Goal: Information Seeking & Learning: Learn about a topic

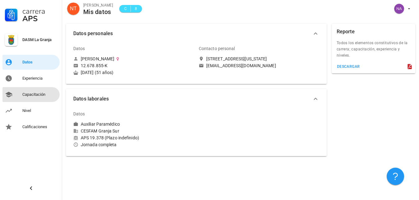
click at [40, 95] on div "Capacitación" at bounding box center [39, 94] width 35 height 5
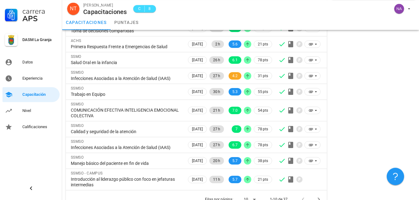
scroll to position [81, 0]
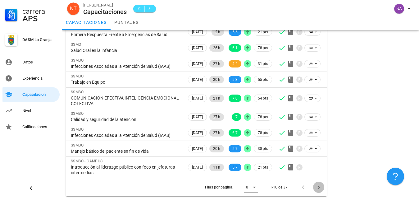
click at [320, 187] on icon "Página siguiente" at bounding box center [319, 187] width 2 height 4
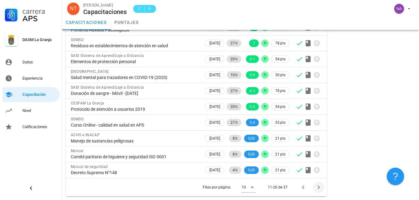
scroll to position [70, 0]
click at [320, 187] on icon "Página siguiente" at bounding box center [319, 187] width 2 height 4
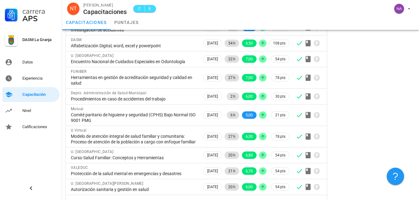
scroll to position [92, 0]
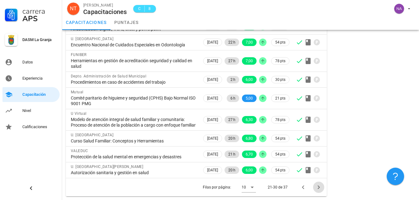
click at [319, 189] on icon "Página siguiente" at bounding box center [319, 187] width 2 height 4
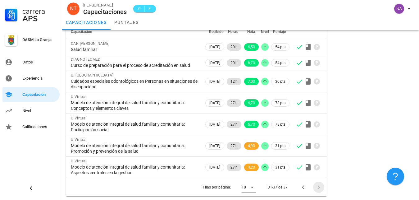
scroll to position [56, 0]
click at [302, 185] on icon "Página anterior" at bounding box center [303, 186] width 7 height 7
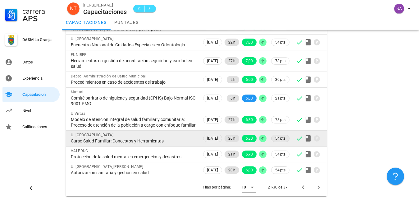
scroll to position [92, 0]
click at [156, 140] on div "Curso Salud Familiar: Conceptos y Herramientas" at bounding box center [134, 141] width 126 height 6
click at [180, 140] on div "Curso Salud Familiar: Conceptos y Herramientas" at bounding box center [134, 141] width 126 height 6
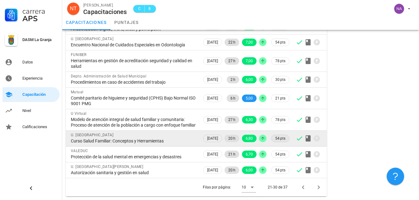
click at [281, 139] on span "54 pts" at bounding box center [280, 138] width 10 height 6
click at [306, 140] on icon at bounding box center [308, 138] width 5 height 6
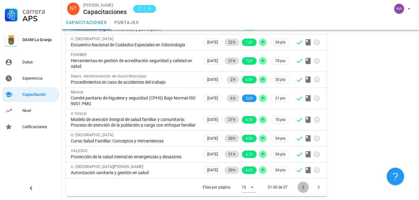
click at [304, 187] on icon "Página anterior" at bounding box center [303, 186] width 7 height 7
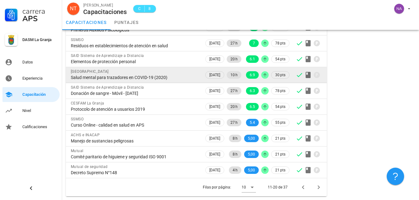
click at [156, 80] on div "Salud mental para trazadores en COVID-19 (2020)" at bounding box center [135, 78] width 128 height 6
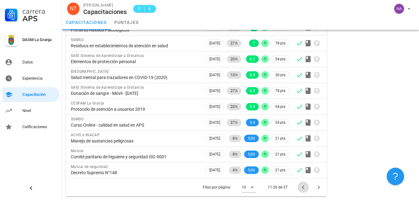
click at [304, 186] on icon "Página anterior" at bounding box center [303, 186] width 7 height 7
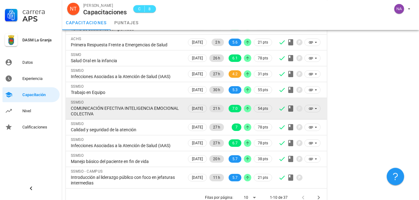
scroll to position [81, 0]
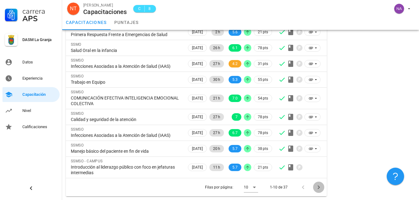
click at [319, 188] on icon "Página siguiente" at bounding box center [319, 187] width 2 height 4
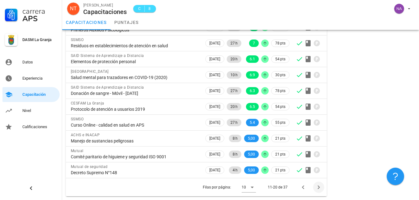
scroll to position [70, 0]
click at [319, 188] on icon "Página siguiente" at bounding box center [319, 187] width 2 height 4
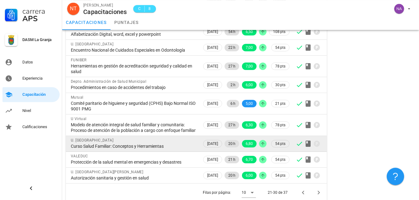
scroll to position [92, 0]
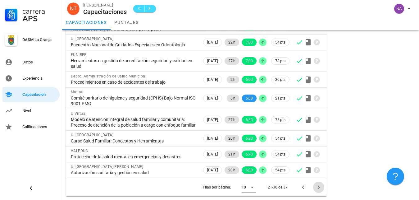
click at [319, 186] on icon "Página siguiente" at bounding box center [318, 186] width 7 height 7
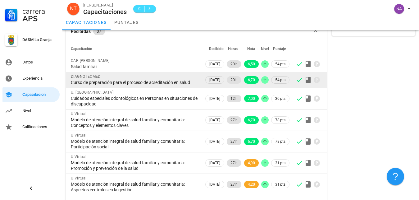
scroll to position [56, 0]
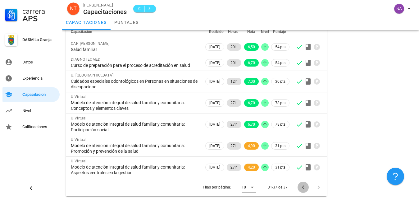
click at [303, 187] on icon "Página anterior" at bounding box center [303, 187] width 2 height 4
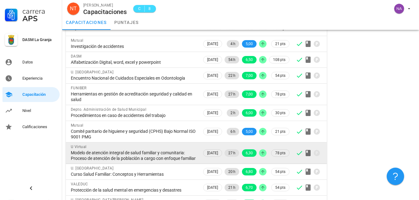
scroll to position [92, 0]
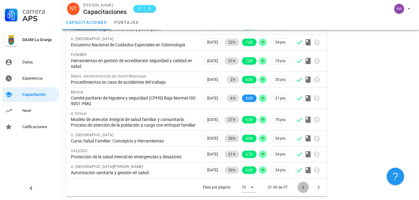
click at [303, 187] on icon "Página anterior" at bounding box center [303, 187] width 2 height 4
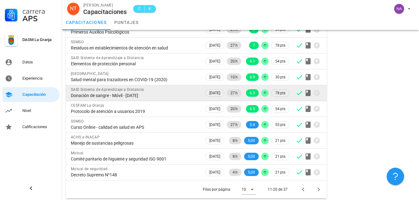
scroll to position [70, 0]
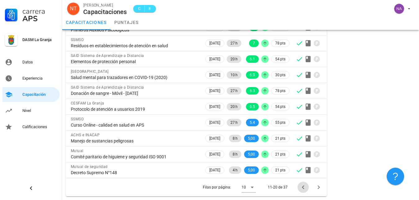
click at [304, 187] on icon "Página anterior" at bounding box center [303, 186] width 7 height 7
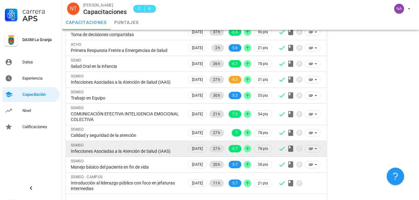
scroll to position [81, 0]
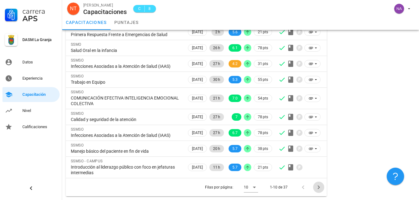
click at [319, 187] on icon "Página siguiente" at bounding box center [319, 187] width 2 height 4
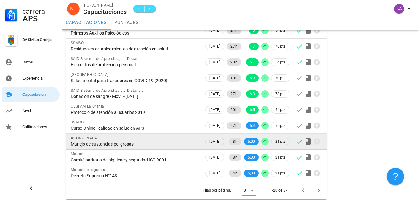
scroll to position [70, 0]
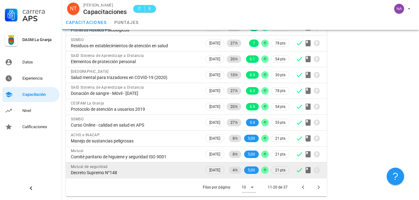
click at [164, 171] on div "Decreto Supremo N°148" at bounding box center [135, 173] width 128 height 6
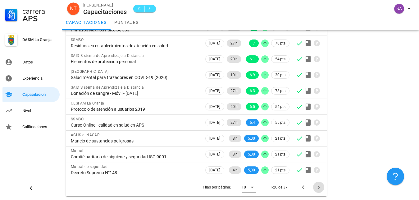
click at [317, 187] on icon "Página siguiente" at bounding box center [318, 186] width 7 height 7
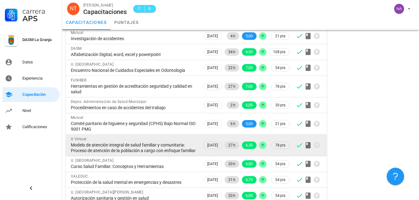
scroll to position [92, 0]
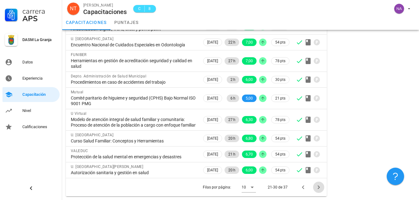
click at [318, 186] on icon "Página siguiente" at bounding box center [318, 186] width 7 height 7
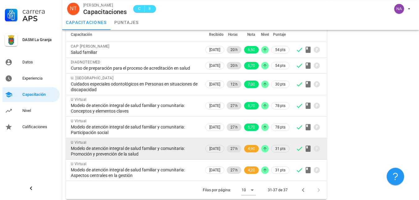
scroll to position [56, 0]
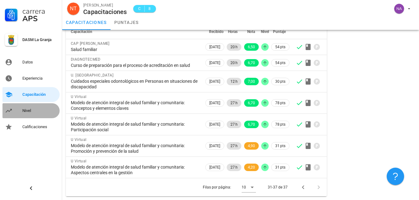
click at [27, 112] on div "Nivel" at bounding box center [39, 110] width 35 height 5
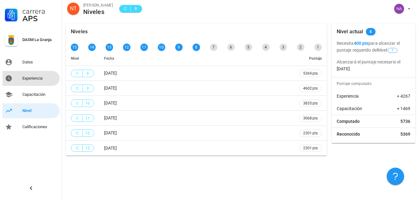
click at [25, 77] on div "Experiencia" at bounding box center [39, 78] width 35 height 5
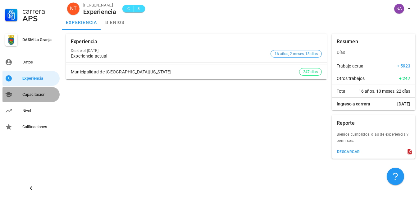
click at [36, 95] on div "Capacitación" at bounding box center [39, 94] width 35 height 5
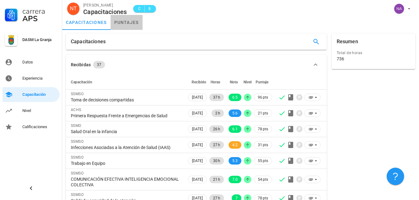
click at [132, 21] on link "puntajes" at bounding box center [127, 22] width 32 height 15
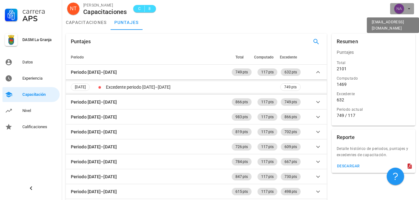
click at [400, 9] on div "avatar" at bounding box center [399, 9] width 10 height 10
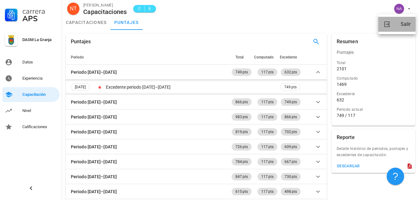
click at [406, 25] on div "Salir" at bounding box center [406, 24] width 10 height 12
